Goal: Task Accomplishment & Management: Manage account settings

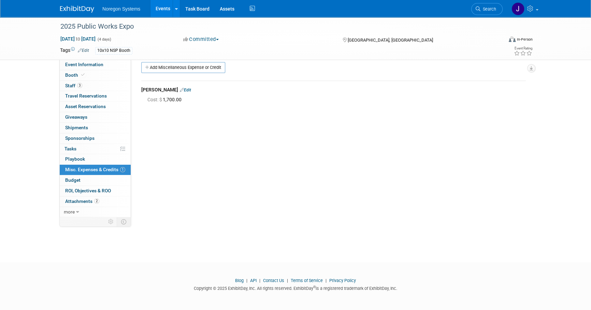
click at [76, 5] on link at bounding box center [81, 5] width 42 height 5
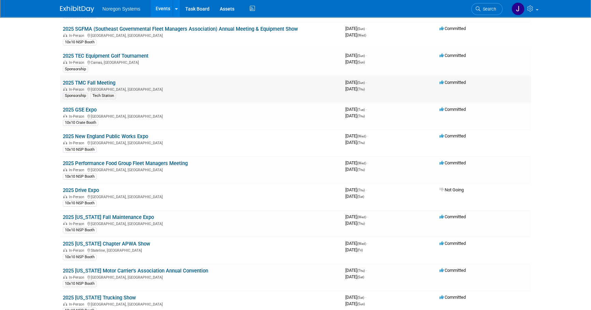
scroll to position [93, 0]
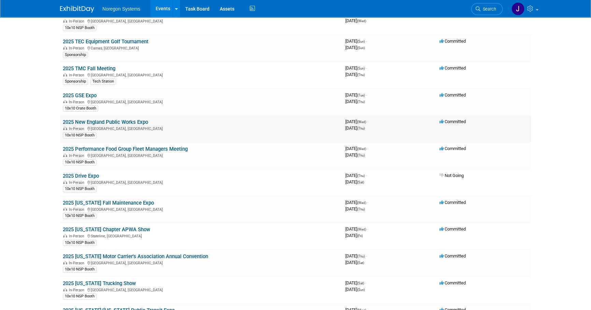
click at [111, 123] on link "2025 New England Public Works Expo" at bounding box center [105, 122] width 85 height 6
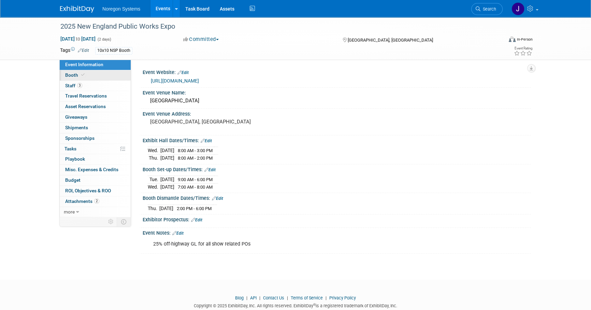
click at [78, 75] on span "Booth" at bounding box center [75, 74] width 21 height 5
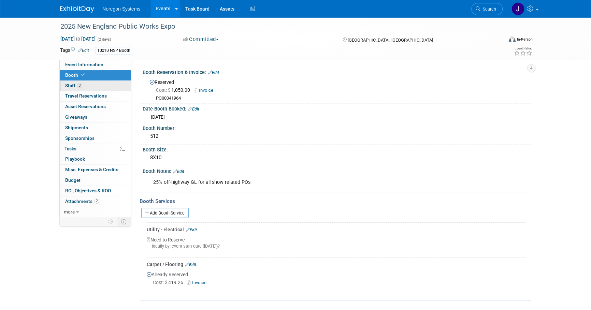
click at [95, 86] on link "3 Staff 3" at bounding box center [95, 86] width 71 height 10
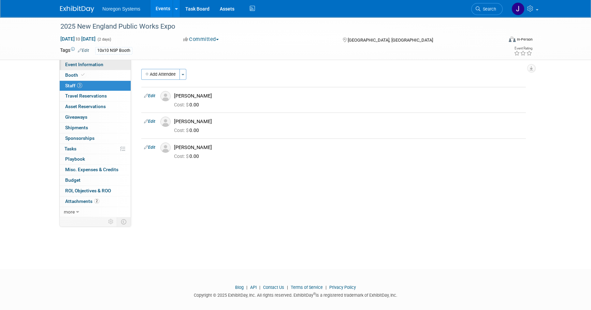
click at [104, 68] on link "Event Information" at bounding box center [95, 65] width 71 height 10
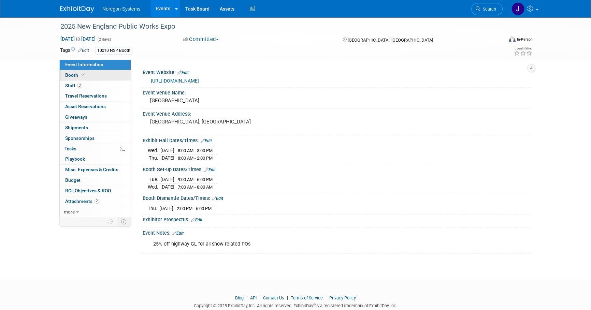
click at [88, 75] on link "Booth" at bounding box center [95, 75] width 71 height 10
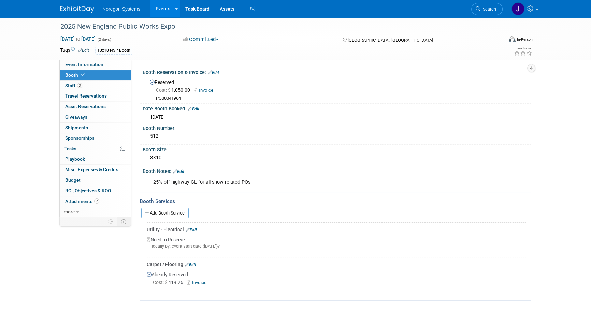
click at [192, 228] on link "Edit" at bounding box center [191, 230] width 11 height 5
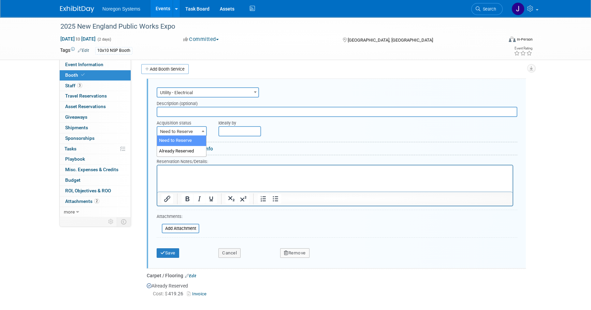
click at [191, 127] on span "Need to Reserve" at bounding box center [181, 132] width 49 height 10
select select "2"
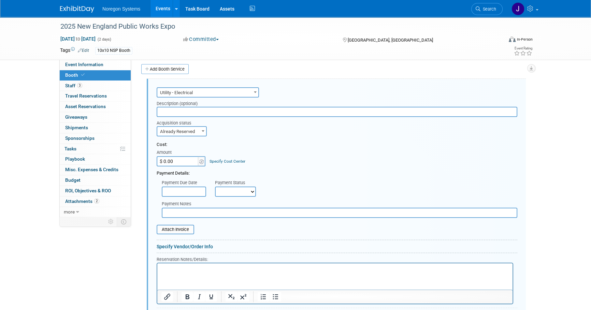
click at [180, 160] on input "$ 0.00" at bounding box center [178, 161] width 43 height 10
type input "$ 98.00"
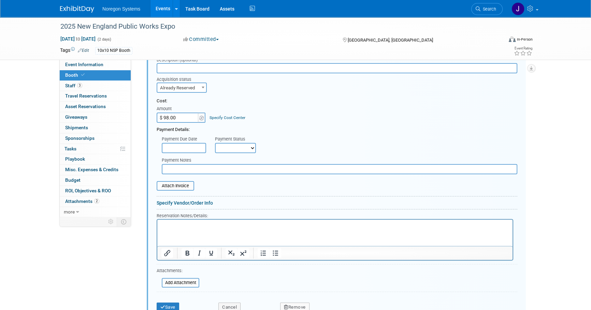
scroll to position [237, 0]
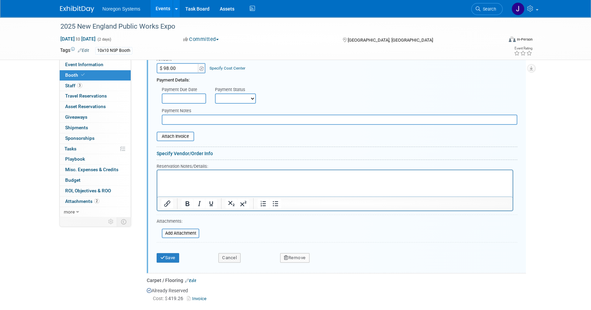
click at [189, 118] on input "text" at bounding box center [340, 120] width 356 height 10
paste input "PO00045538"
type input "PO00045538"
click at [170, 257] on button "Save" at bounding box center [168, 258] width 23 height 10
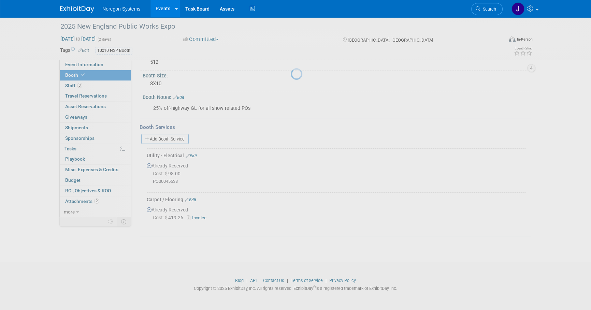
scroll to position [72, 0]
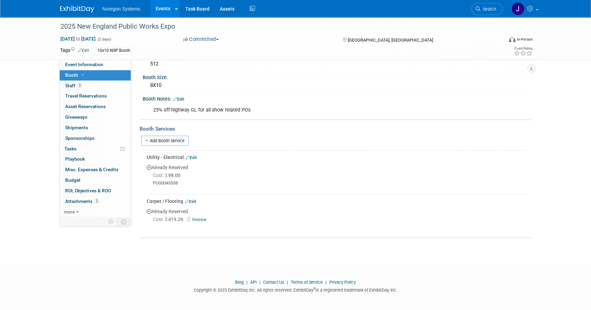
click at [192, 156] on link "Edit" at bounding box center [191, 157] width 11 height 5
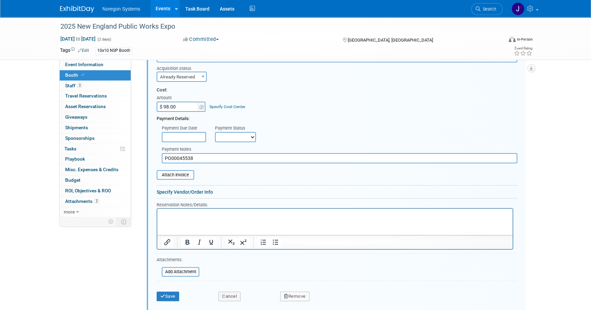
scroll to position [206, 0]
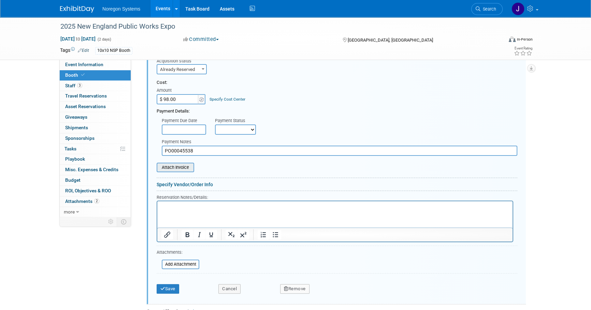
type input "C:\fakepath\Public Works electrical.pdf"
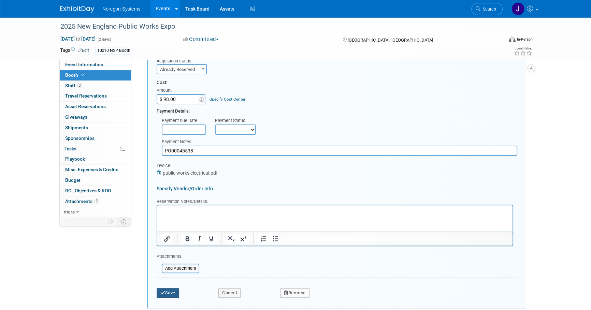
click at [173, 290] on button "Save" at bounding box center [168, 293] width 23 height 10
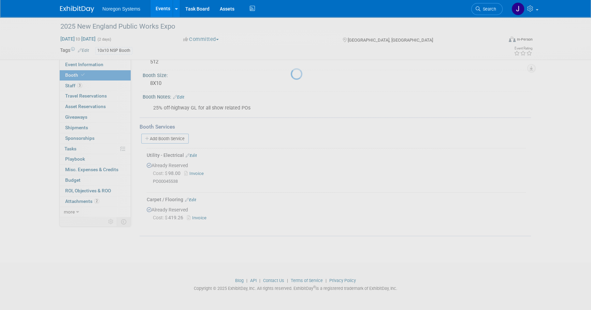
scroll to position [72, 0]
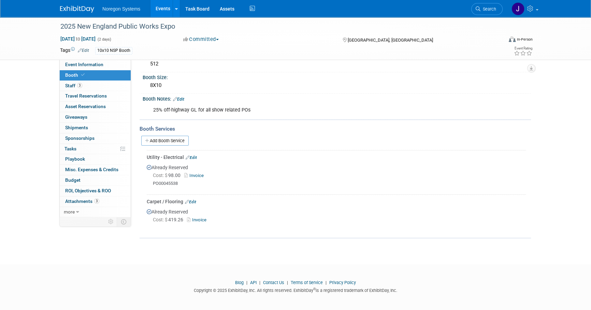
click at [164, 238] on html "Noregon Systems Events Add Event Bulk Upload Events Shareable Event Boards Rece…" at bounding box center [295, 83] width 591 height 310
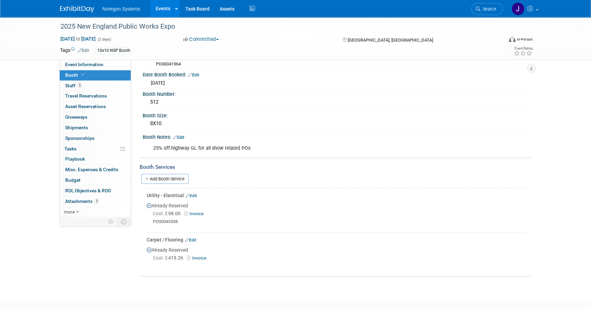
scroll to position [0, 0]
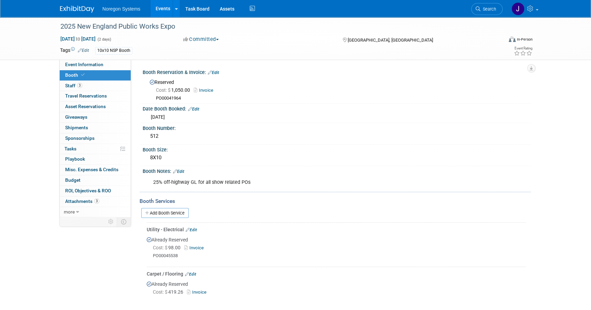
click at [93, 268] on div "Event Information Event Info Booth Booth 3 Staff 3 Staff 0 Travel Reservations …" at bounding box center [295, 164] width 481 height 294
